Goal: Task Accomplishment & Management: Check status

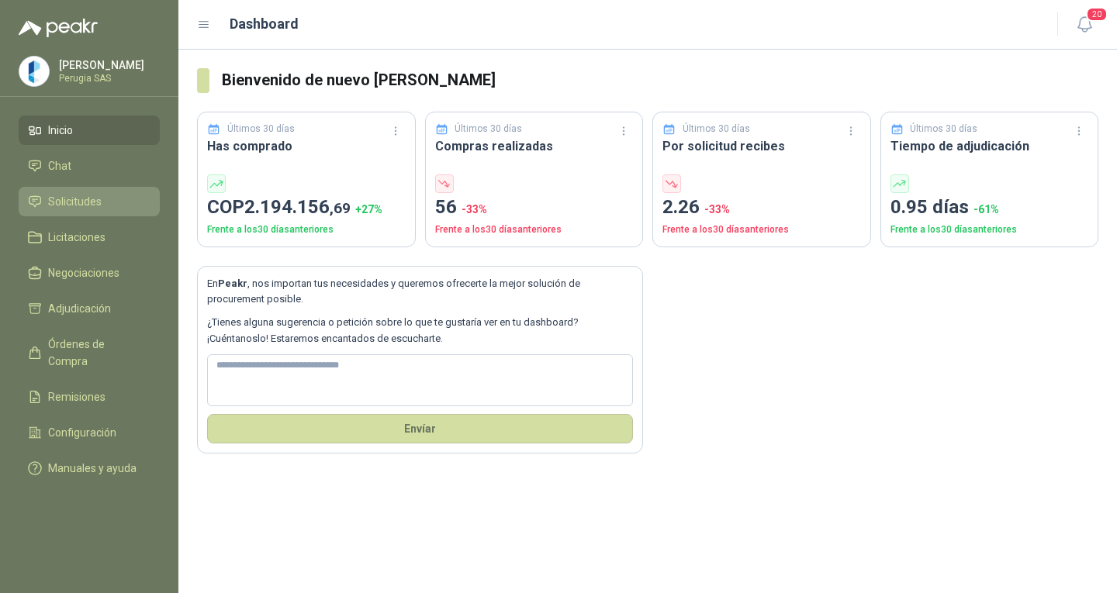
click at [64, 210] on span "Solicitudes" at bounding box center [75, 201] width 54 height 17
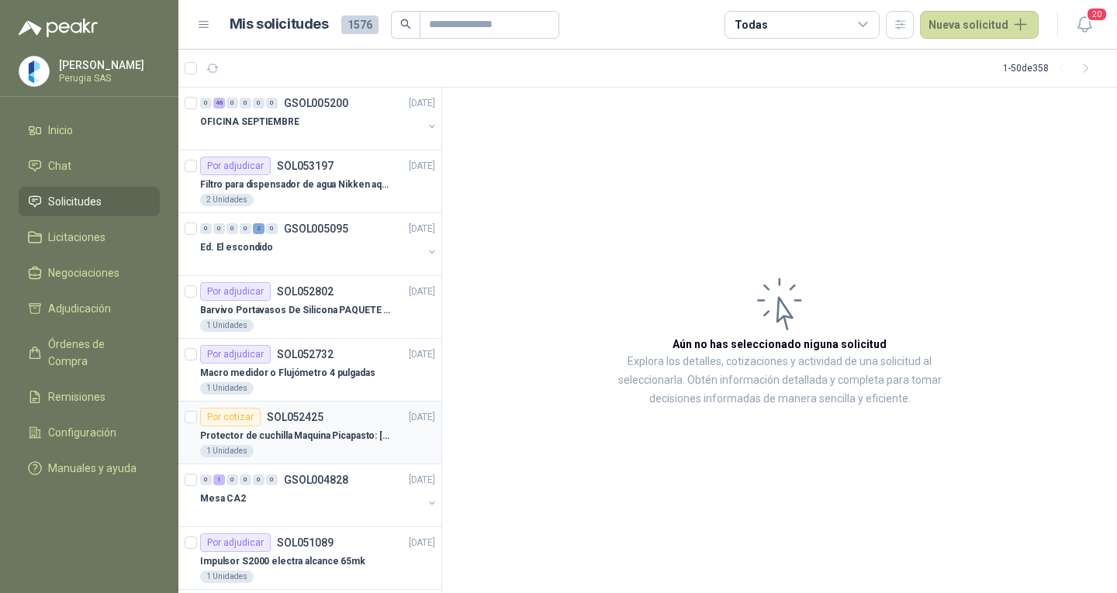
click at [325, 434] on p "Protector de cuchilla Maquina Picapasto: [PERSON_NAME]. P9MR. Serie: 2973" at bounding box center [296, 436] width 193 height 15
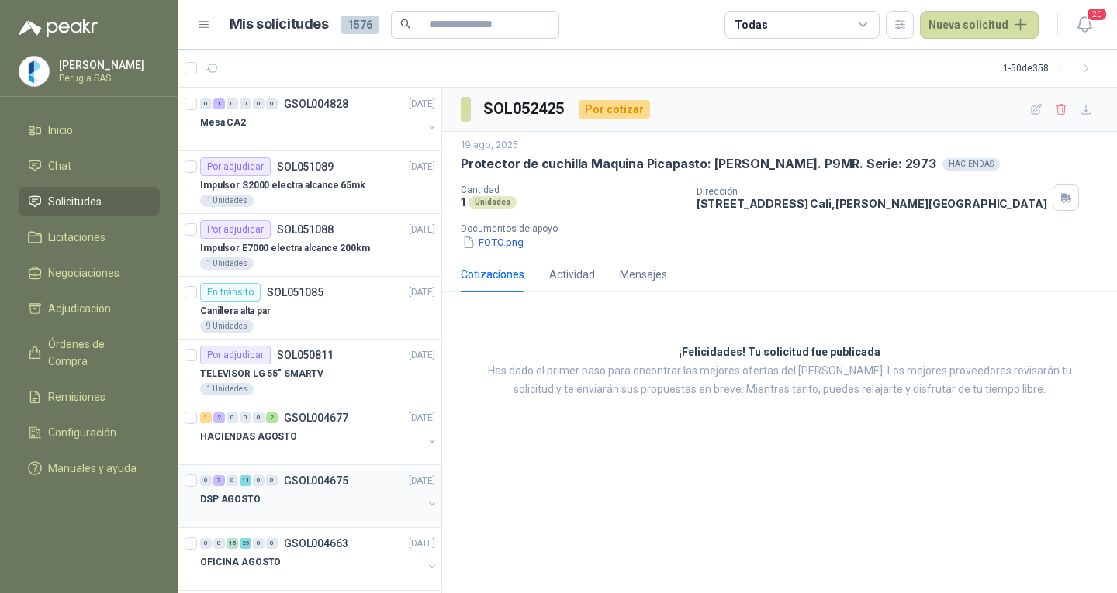
scroll to position [310, 0]
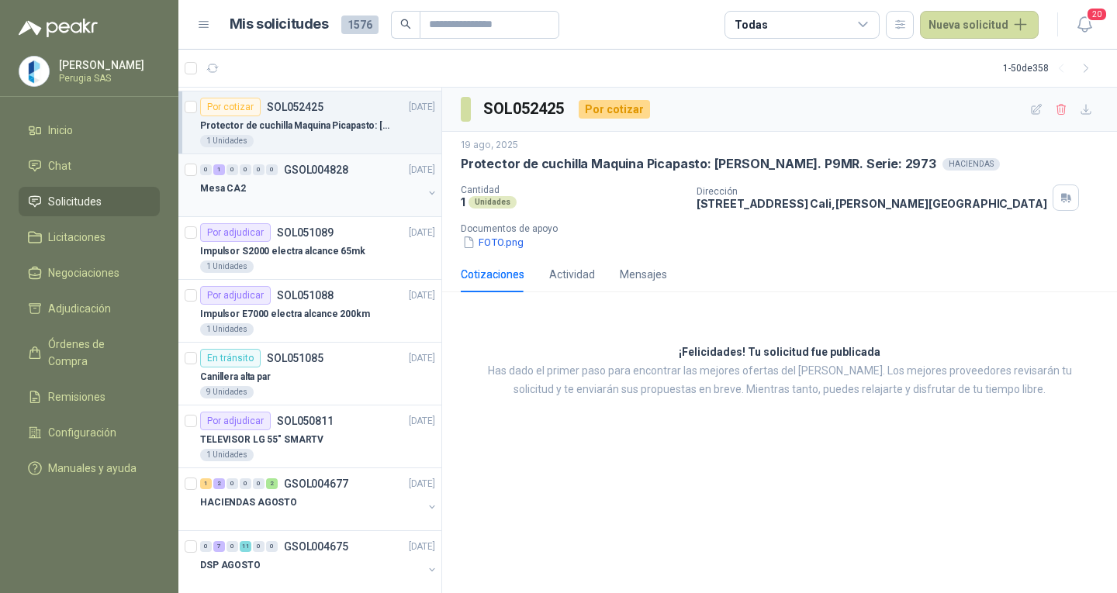
click at [297, 208] on div at bounding box center [311, 204] width 223 height 12
click at [295, 123] on p "Protector de cuchilla Maquina Picapasto: [PERSON_NAME]. P9MR. Serie: 2973" at bounding box center [296, 126] width 193 height 15
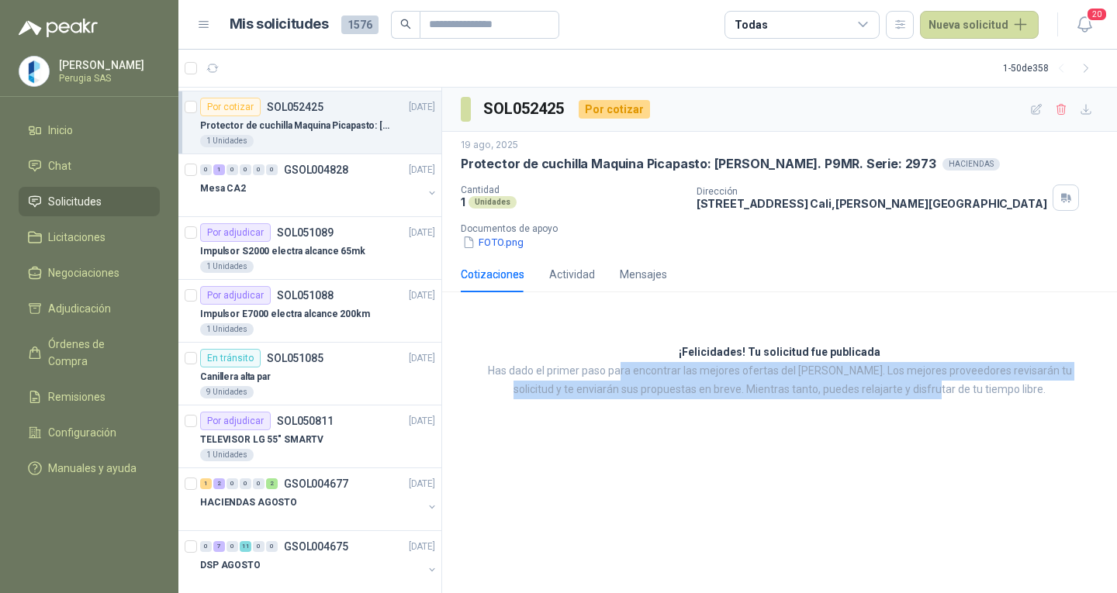
drag, startPoint x: 617, startPoint y: 326, endPoint x: 939, endPoint y: 426, distance: 337.0
click at [939, 426] on div "¡Felicidades! Tu solicitud fue publicada Has dado el primer paso para encontrar…" at bounding box center [779, 371] width 675 height 133
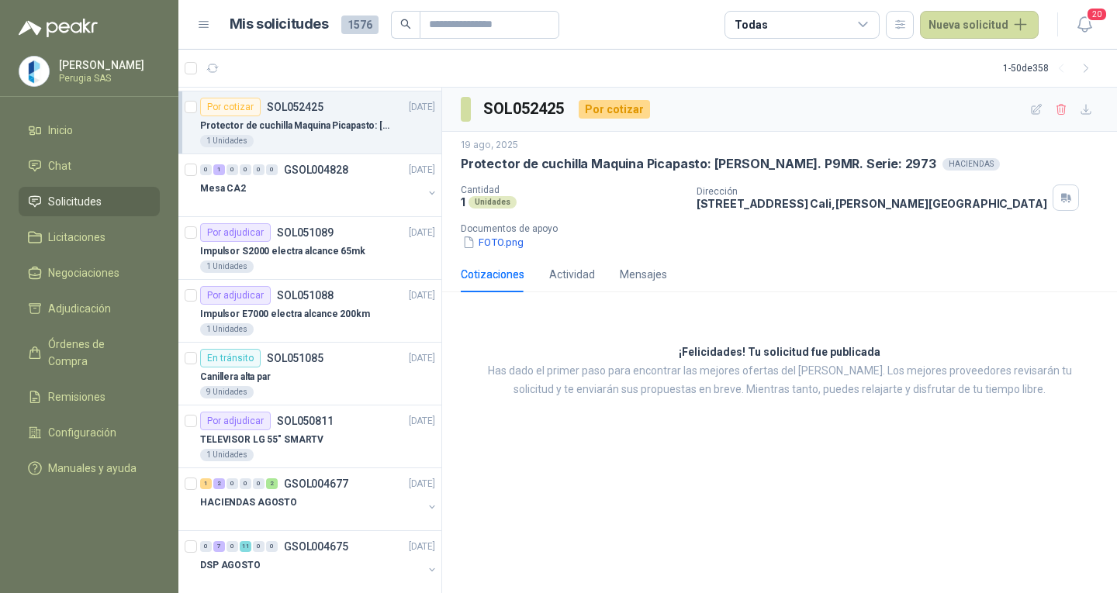
click at [943, 437] on div "¡Felicidades! Tu solicitud fue publicada Has dado el primer paso para encontrar…" at bounding box center [779, 371] width 675 height 133
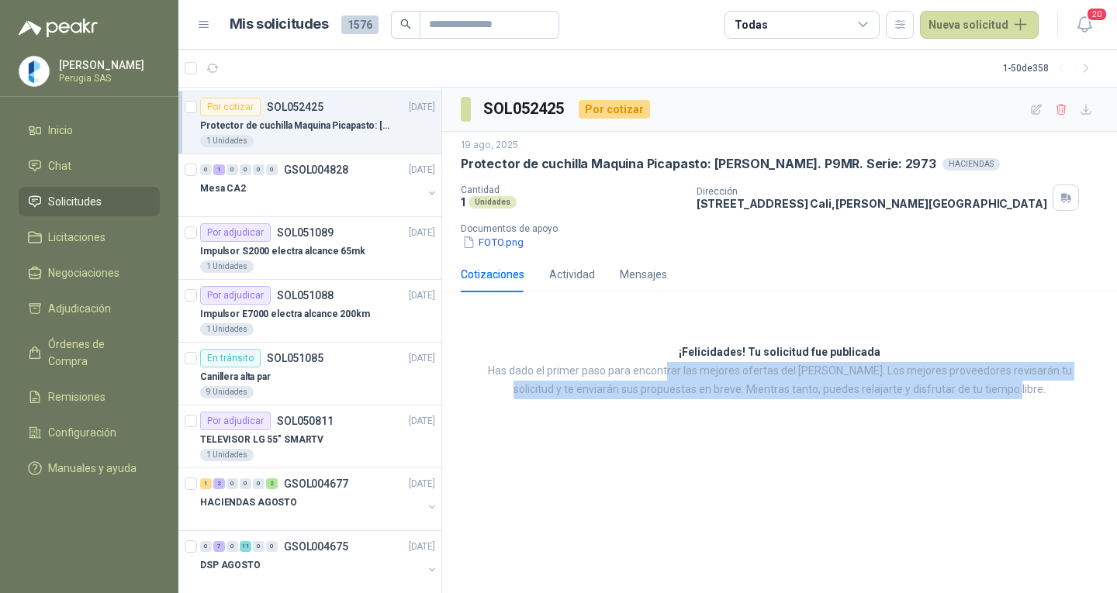
drag, startPoint x: 1050, startPoint y: 404, endPoint x: 632, endPoint y: 333, distance: 424.0
click at [661, 342] on div "¡Felicidades! Tu solicitud fue publicada Has dado el primer paso para encontrar…" at bounding box center [779, 371] width 675 height 133
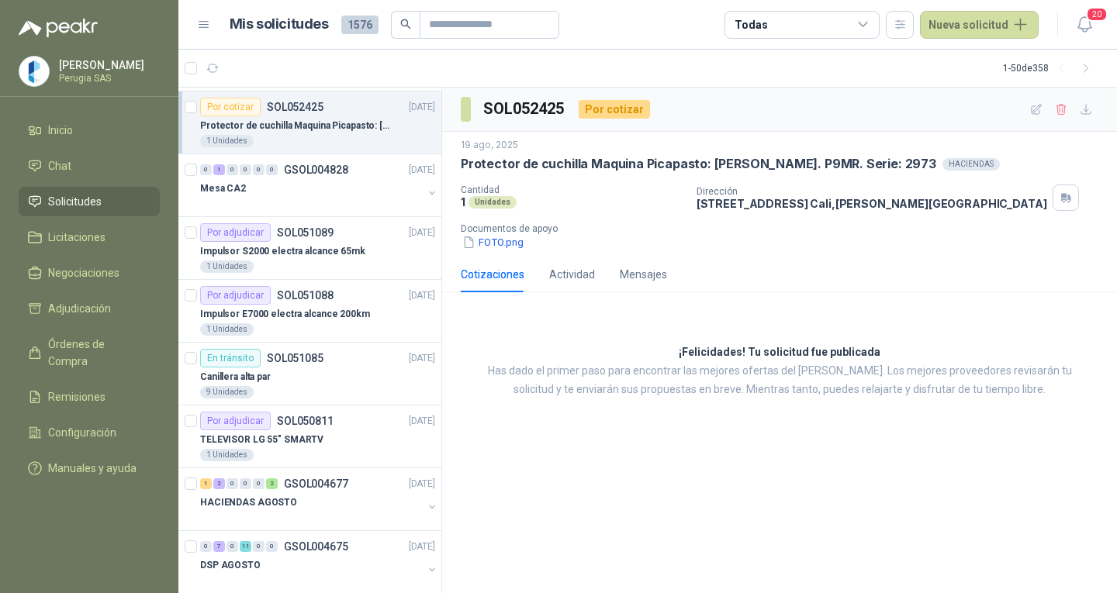
click at [632, 333] on div "¡Felicidades! Tu solicitud fue publicada Has dado el primer paso para encontrar…" at bounding box center [779, 371] width 675 height 133
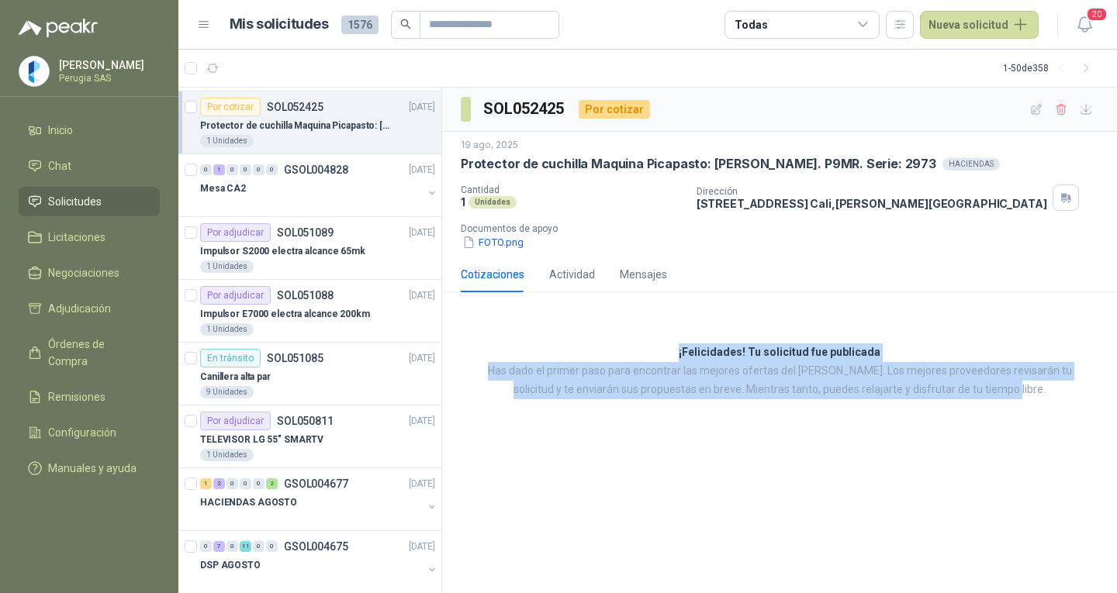
drag, startPoint x: 661, startPoint y: 325, endPoint x: 1055, endPoint y: 393, distance: 399.0
click at [1055, 393] on div "¡Felicidades! Tu solicitud fue publicada Has dado el primer paso para encontrar…" at bounding box center [779, 371] width 675 height 133
drag, startPoint x: 1050, startPoint y: 398, endPoint x: 1034, endPoint y: 403, distance: 16.4
click at [1049, 398] on p "Has dado el primer paso para encontrar las mejores ofertas del [PERSON_NAME]. L…" at bounding box center [779, 380] width 597 height 37
click at [1030, 404] on div "¡Felicidades! Tu solicitud fue publicada Has dado el primer paso para encontrar…" at bounding box center [779, 371] width 675 height 133
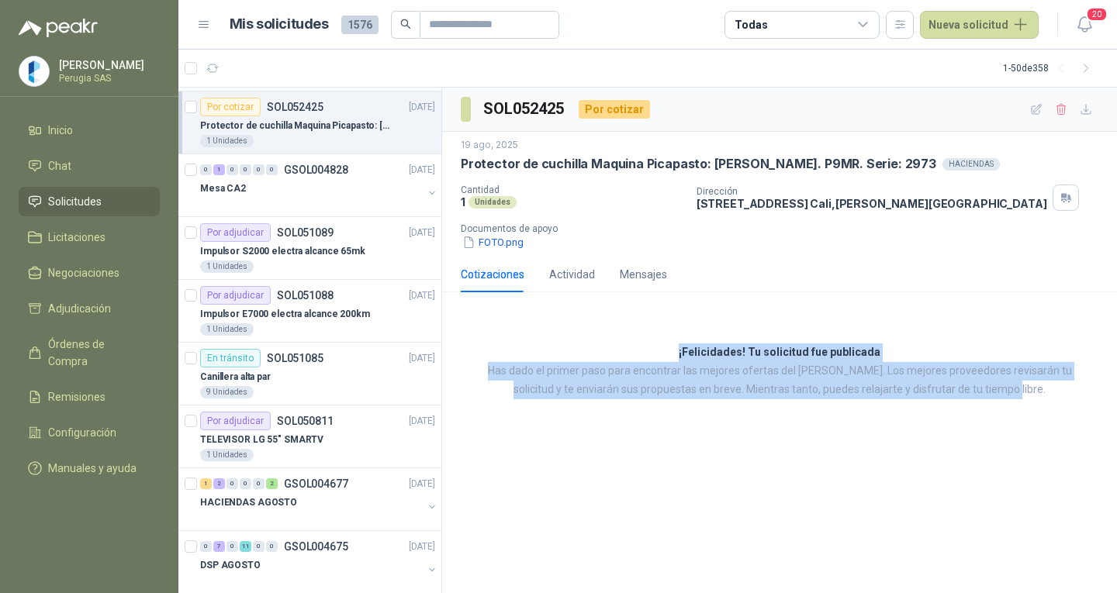
click at [1030, 396] on p "Has dado el primer paso para encontrar las mejores ofertas del [PERSON_NAME]. L…" at bounding box center [779, 380] width 597 height 37
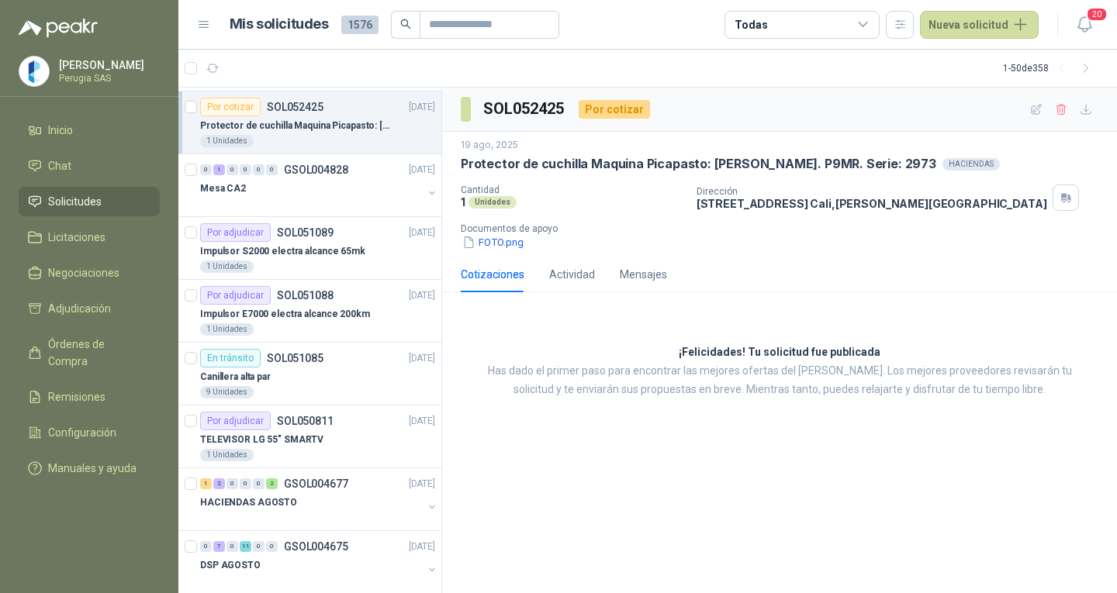
click at [1024, 405] on div "¡Felicidades! Tu solicitud fue publicada Has dado el primer paso para encontrar…" at bounding box center [779, 371] width 675 height 133
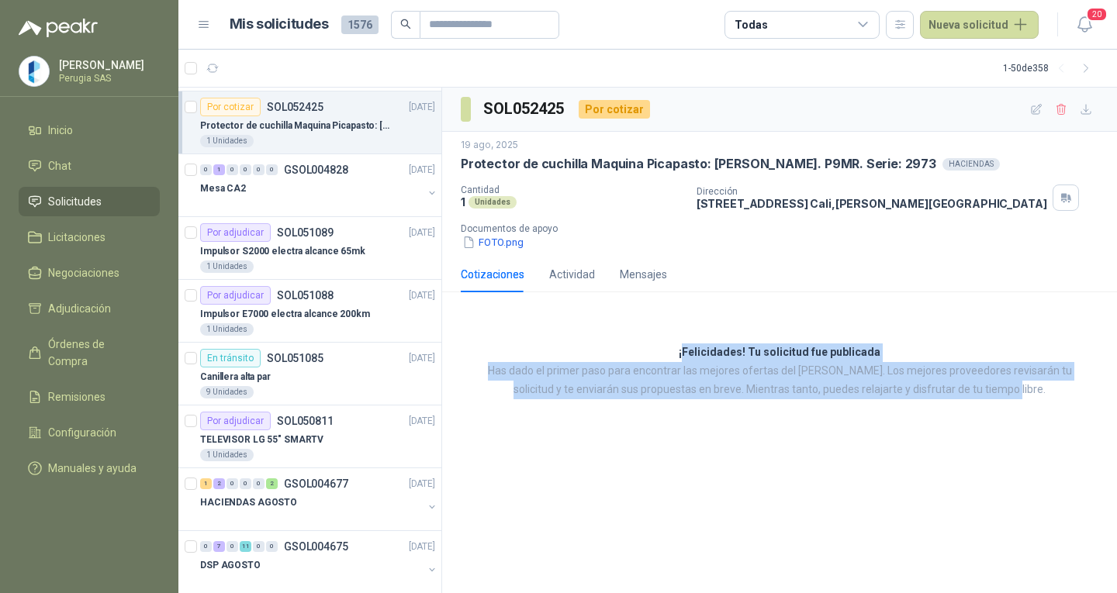
drag, startPoint x: 1026, startPoint y: 395, endPoint x: 689, endPoint y: 350, distance: 340.3
click at [689, 350] on div "¡Felicidades! Tu solicitud fue publicada Has dado el primer paso para encontrar…" at bounding box center [779, 371] width 675 height 133
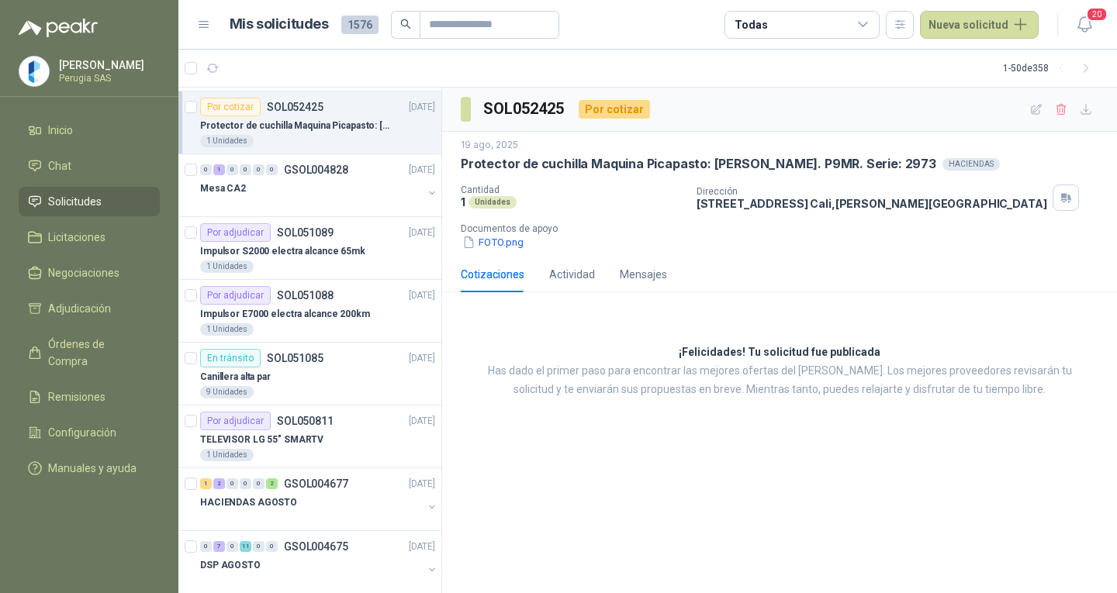
click at [679, 347] on div "¡Felicidades! Tu solicitud fue publicada Has dado el primer paso para encontrar…" at bounding box center [779, 371] width 675 height 133
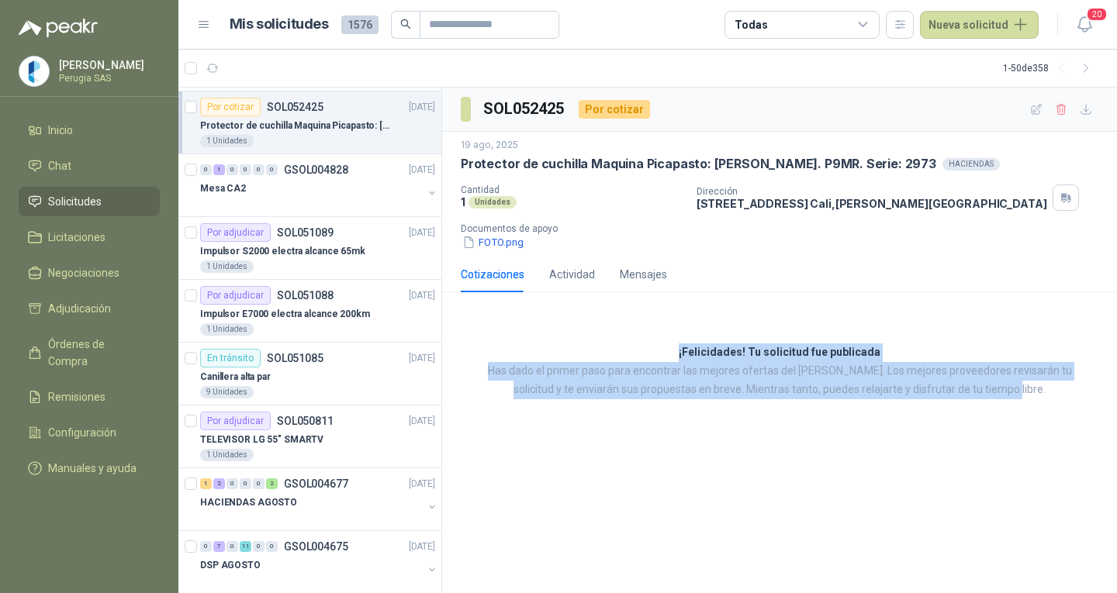
drag, startPoint x: 671, startPoint y: 345, endPoint x: 1041, endPoint y: 396, distance: 372.6
click at [1041, 396] on div "¡Felicidades! Tu solicitud fue publicada Has dado el primer paso para encontrar…" at bounding box center [779, 371] width 675 height 133
click at [1040, 397] on p "Has dado el primer paso para encontrar las mejores ofertas del [PERSON_NAME]. L…" at bounding box center [779, 380] width 597 height 37
drag, startPoint x: 1040, startPoint y: 393, endPoint x: 669, endPoint y: 309, distance: 380.1
click at [676, 309] on div "¡Felicidades! Tu solicitud fue publicada Has dado el primer paso para encontrar…" at bounding box center [779, 371] width 675 height 133
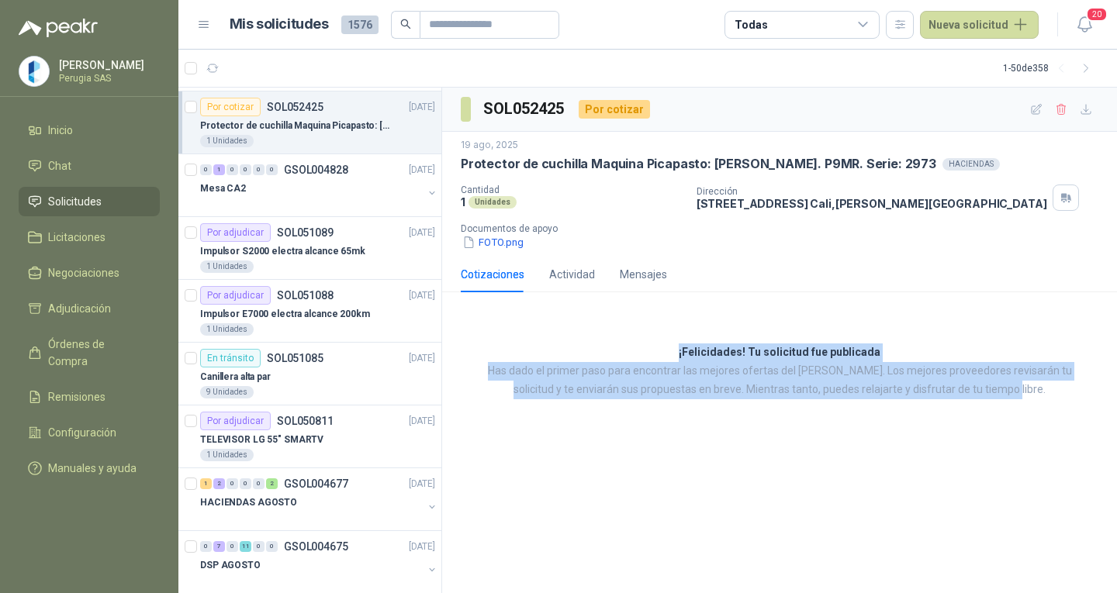
click at [668, 309] on div "¡Felicidades! Tu solicitud fue publicada Has dado el primer paso para encontrar…" at bounding box center [779, 371] width 675 height 133
click at [695, 454] on div "SOL052425 Por cotizar 19 ago, 2025 Protector de cuchilla Maquina Picapasto: [PE…" at bounding box center [779, 341] width 675 height 506
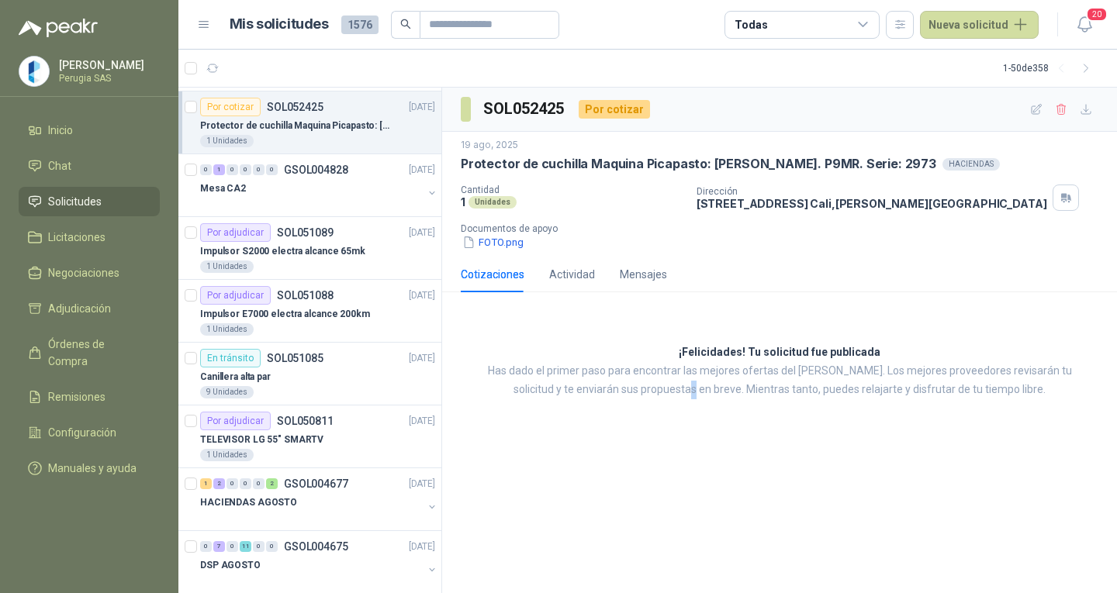
click at [699, 460] on div "SOL052425 Por cotizar 19 ago, 2025 Protector de cuchilla Maquina Picapasto: [PE…" at bounding box center [779, 341] width 675 height 506
click at [699, 444] on div "SOL052425 Por cotizar 19 ago, 2025 Protector de cuchilla Maquina Picapasto: [PE…" at bounding box center [779, 341] width 675 height 506
click at [681, 379] on p "Has dado el primer paso para encontrar las mejores ofertas del [PERSON_NAME]. L…" at bounding box center [779, 380] width 597 height 37
click at [712, 505] on div "SOL052425 Por cotizar 19 ago, 2025 Protector de cuchilla Maquina Picapasto: [PE…" at bounding box center [779, 341] width 675 height 506
